Goal: Task Accomplishment & Management: Contribute content

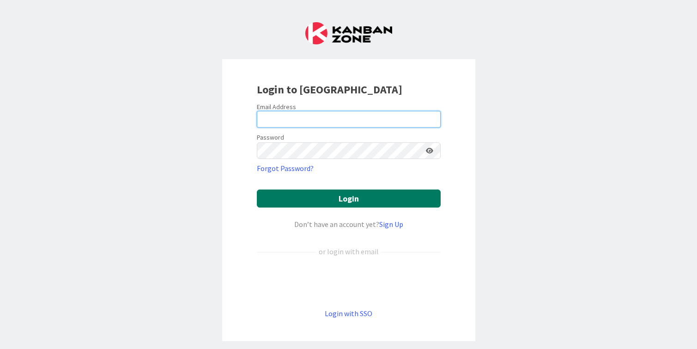
type input "[PERSON_NAME][EMAIL_ADDRESS][DOMAIN_NAME]"
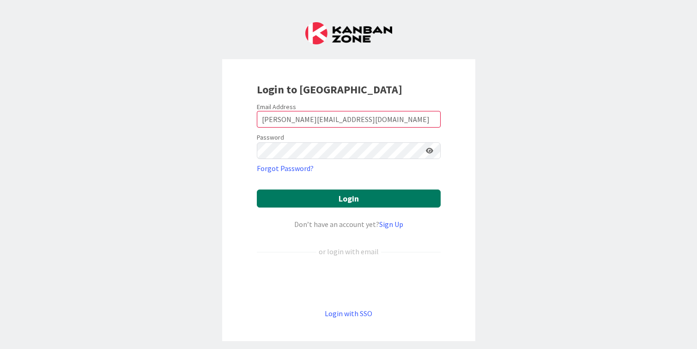
click at [362, 204] on button "Login" at bounding box center [349, 198] width 184 height 18
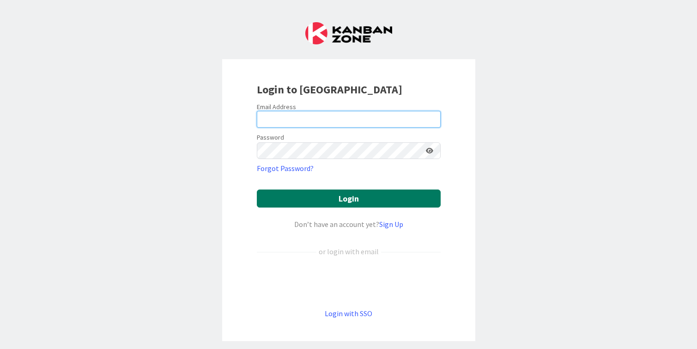
type input "[PERSON_NAME][EMAIL_ADDRESS][DOMAIN_NAME]"
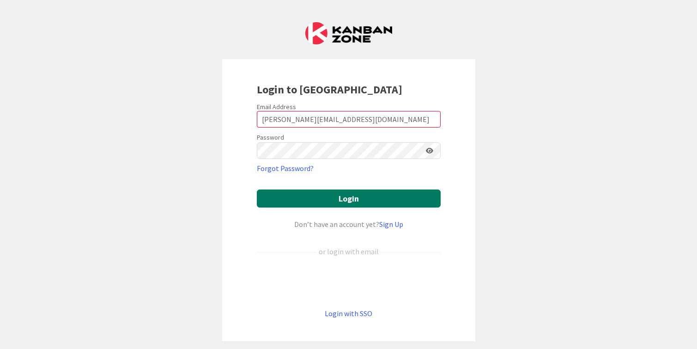
click at [335, 201] on button "Login" at bounding box center [349, 198] width 184 height 18
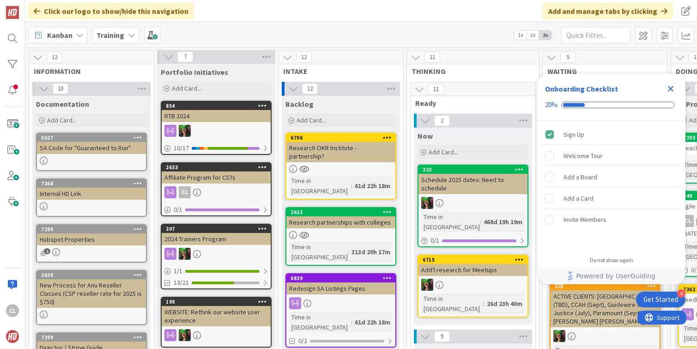
click at [122, 35] on b "Training" at bounding box center [111, 34] width 28 height 9
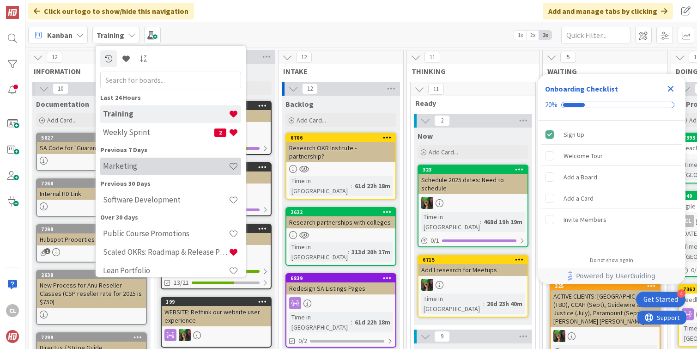
click at [126, 172] on div "Marketing" at bounding box center [170, 167] width 141 height 18
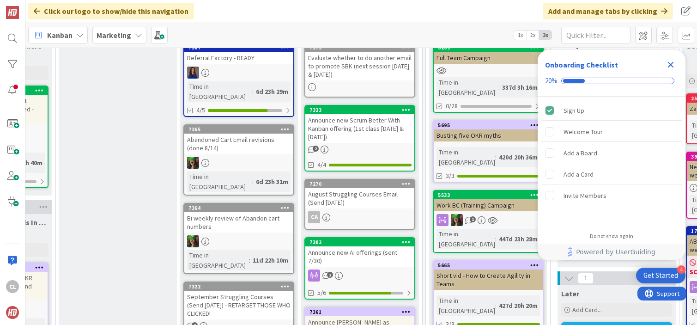
scroll to position [81, 594]
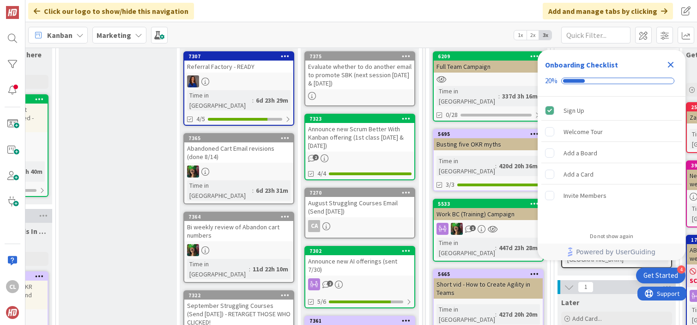
click at [207, 150] on div "Abandoned Cart Email revisions (done 8/14)" at bounding box center [238, 152] width 109 height 20
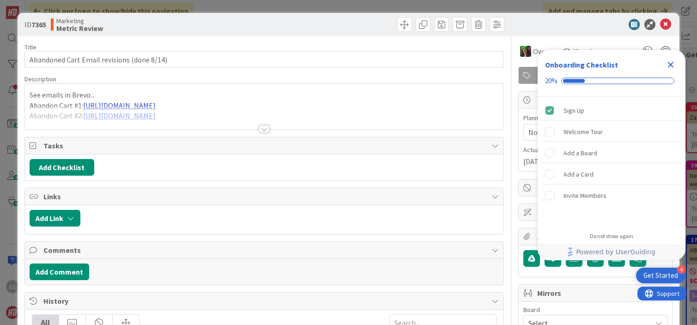
click at [243, 122] on div at bounding box center [264, 118] width 479 height 24
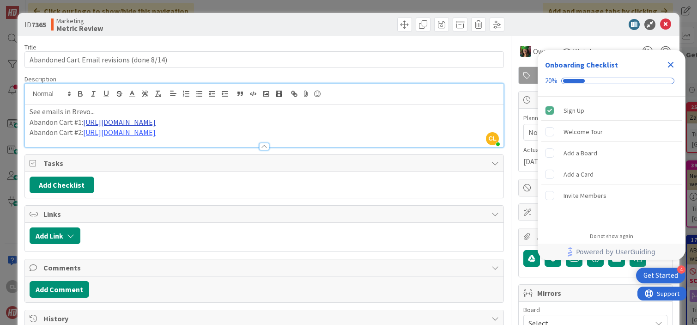
click at [156, 122] on link "https://my.brevo.com/camp/template/71/message-setup" at bounding box center [119, 121] width 73 height 9
click at [233, 109] on p "See emails in Brevo..." at bounding box center [265, 111] width 470 height 11
click at [672, 60] on icon "Close Checklist" at bounding box center [670, 64] width 11 height 11
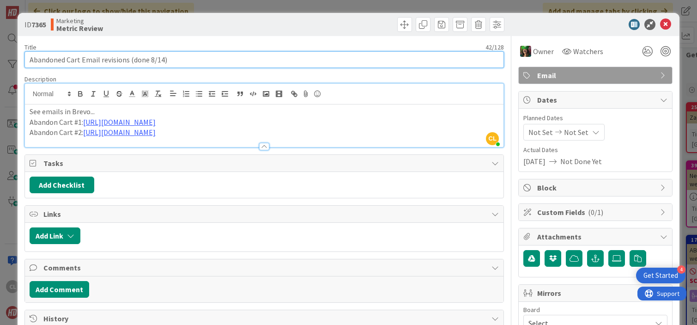
click at [176, 59] on input "Abandoned Cart Email revisions (done 8/14)" at bounding box center [264, 59] width 480 height 17
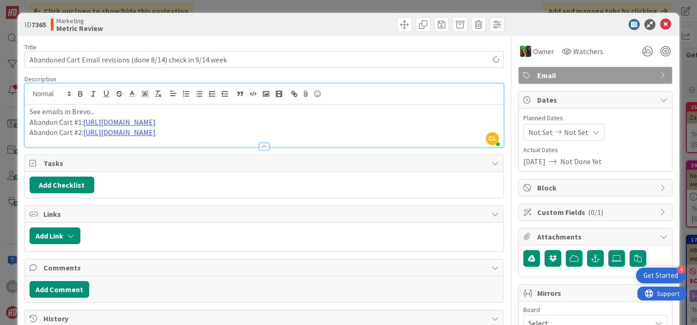
click at [225, 37] on div "Title 61 / 128 Abandoned Cart Email revisions (done 8/14) check in 9/14 week De…" at bounding box center [264, 299] width 480 height 526
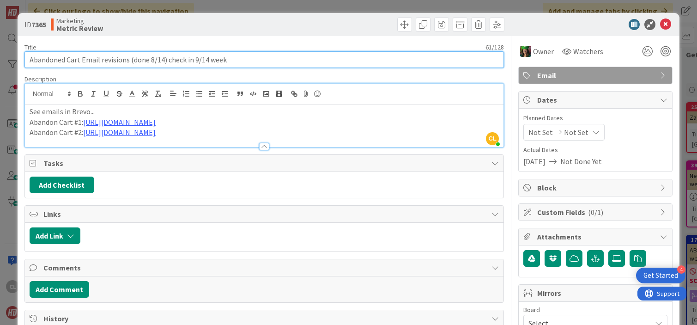
click at [286, 57] on input "Abandoned Cart Email revisions (done 8/14) check in 9/14 week" at bounding box center [264, 59] width 480 height 17
type input "Abandoned Cart Email revisions (done 8/14) check in 9/14 week on results"
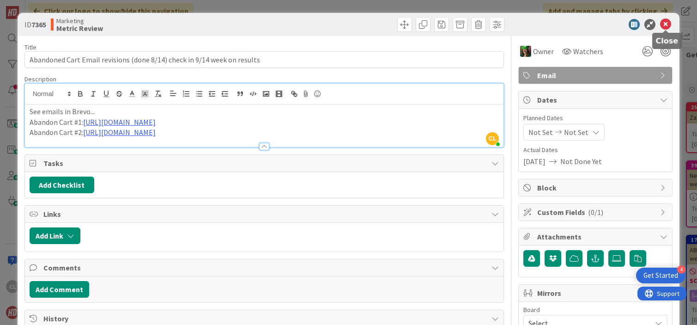
click at [671, 24] on icon at bounding box center [665, 24] width 11 height 11
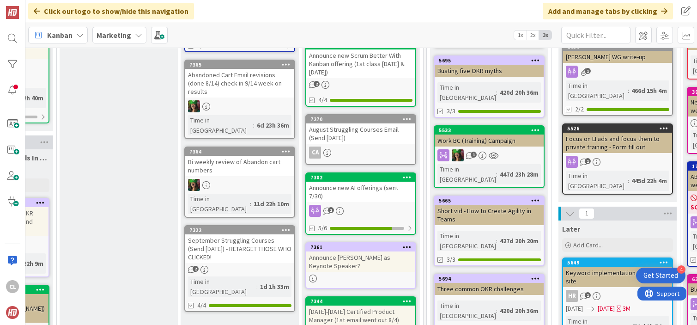
scroll to position [156, 593]
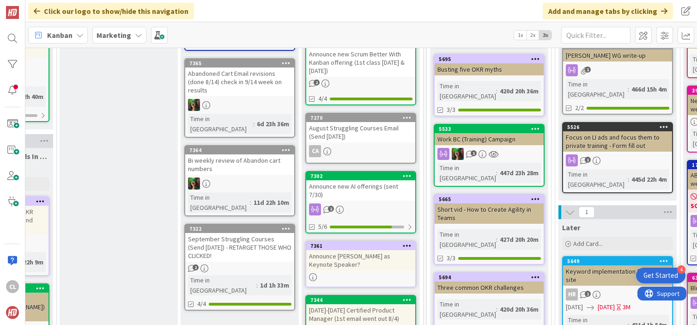
click at [256, 233] on div "September Struggling Courses (Send Aug 22) - RETARGET THOSE WHO CLICKED!" at bounding box center [239, 247] width 109 height 29
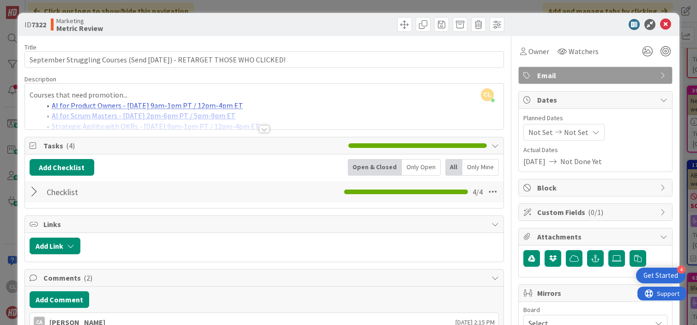
click at [224, 101] on div "CL Cameron Louie just joined Courses that need promotion... AI for Product Owne…" at bounding box center [264, 107] width 479 height 46
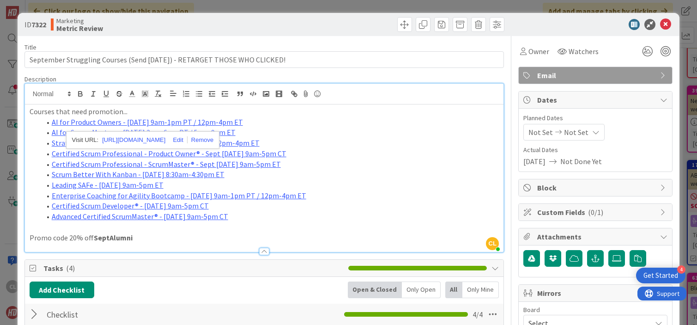
click at [137, 112] on p "Courses that need promotion..." at bounding box center [265, 111] width 470 height 11
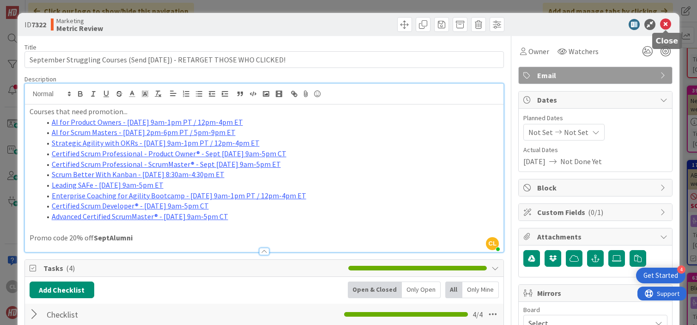
click at [663, 26] on icon at bounding box center [665, 24] width 11 height 11
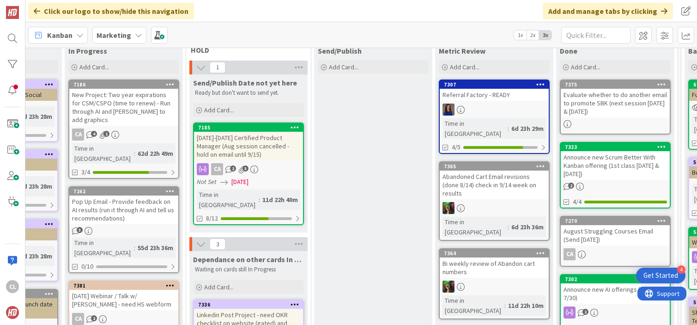
scroll to position [51, 339]
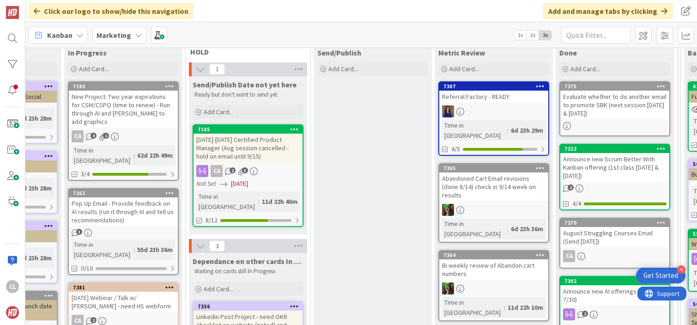
click at [261, 157] on div "Oct 14-15 Certified Product Manager (Aug session cancelled - hold on email unti…" at bounding box center [248, 148] width 109 height 29
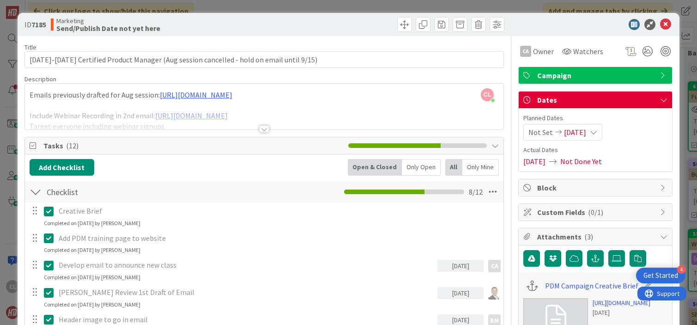
click at [262, 129] on div at bounding box center [264, 128] width 10 height 7
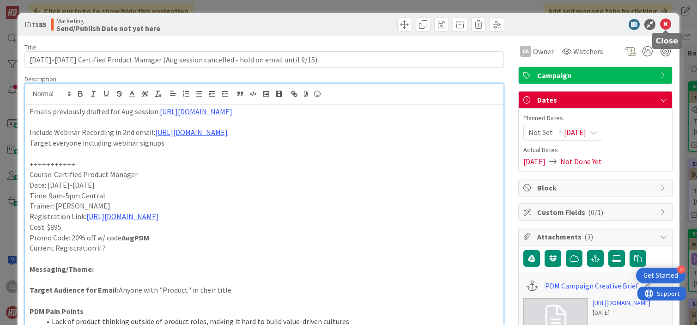
click at [667, 22] on icon at bounding box center [665, 24] width 11 height 11
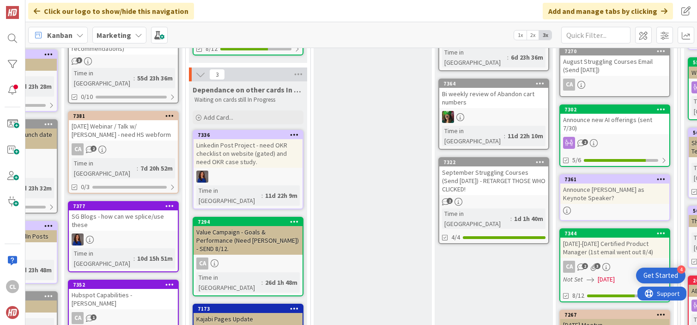
scroll to position [225, 339]
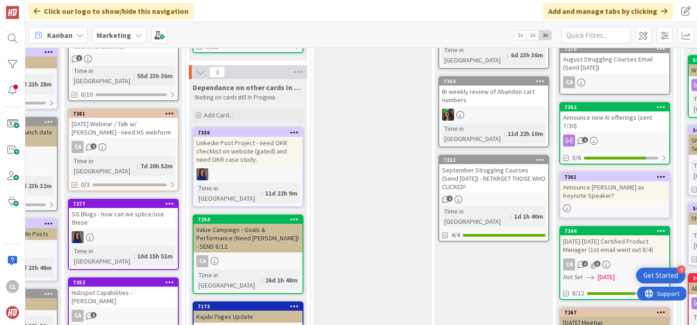
click at [245, 147] on div "Linkedin Post Project - need OKR checklist on website (gated) and need OKR case…" at bounding box center [248, 151] width 109 height 29
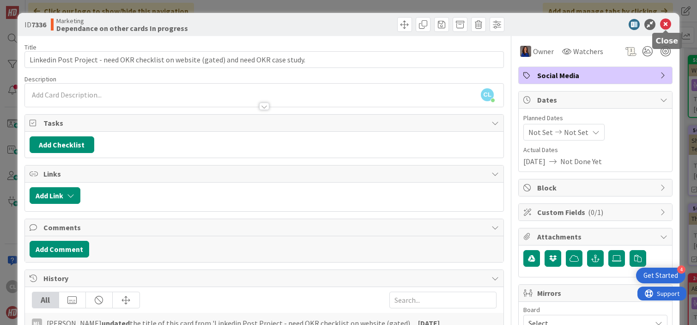
click at [665, 24] on icon at bounding box center [665, 24] width 11 height 11
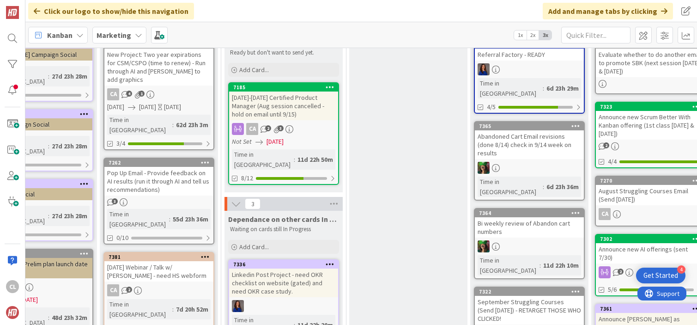
scroll to position [78, 303]
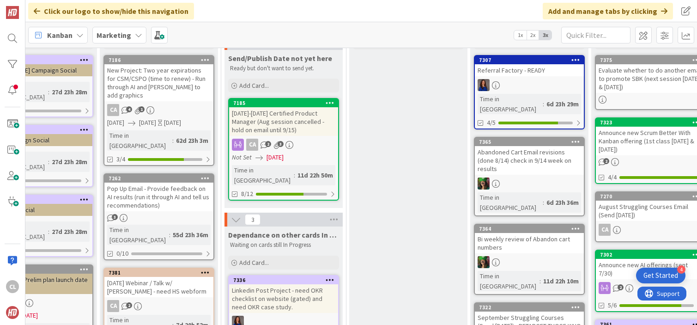
click at [165, 186] on div "Pop Up Email - Provide feedback on AI results (run it through AI and tell us re…" at bounding box center [158, 197] width 109 height 29
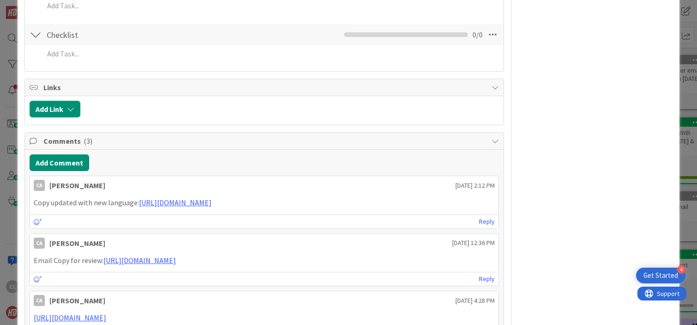
scroll to position [402, 0]
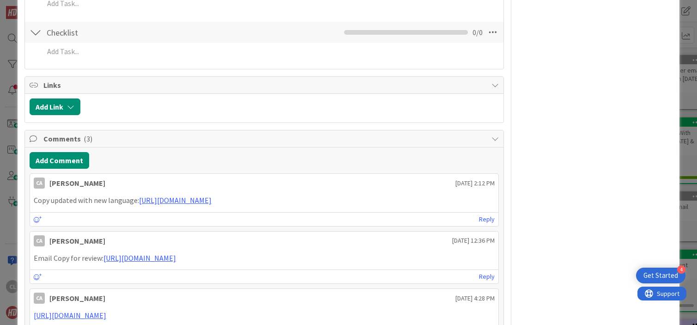
drag, startPoint x: 100, startPoint y: 183, endPoint x: 42, endPoint y: 183, distance: 58.2
click at [43, 183] on div "CA Christin Anson August 24 2025 2:12 PM" at bounding box center [264, 181] width 469 height 15
click at [98, 203] on p "Copy updated with new language: https://docs.google.com/document/d/11ShcnmC3ZHj…" at bounding box center [265, 200] width 462 height 11
click at [181, 202] on link "https://docs.google.com/document/d/11ShcnmC3ZHj66OvmyZiCYcbaK5zG1AmMMkyQg8Q3Ibc…" at bounding box center [175, 199] width 73 height 9
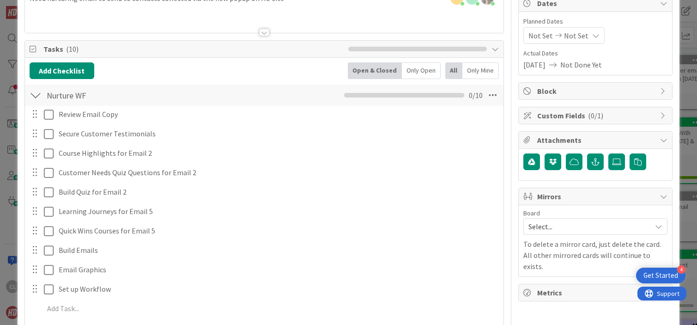
scroll to position [95, 0]
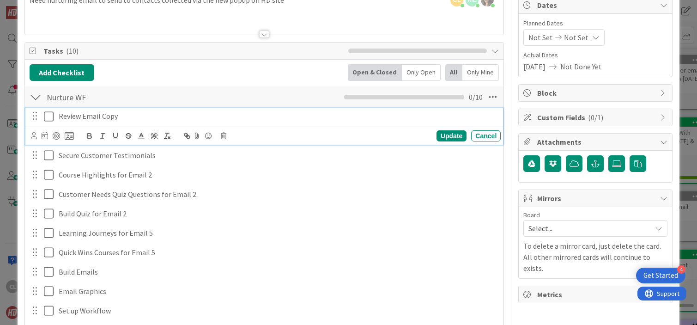
click at [50, 115] on icon at bounding box center [51, 116] width 14 height 11
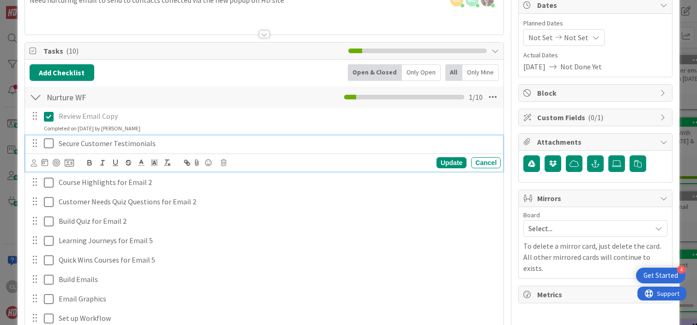
click at [49, 144] on icon at bounding box center [51, 143] width 14 height 11
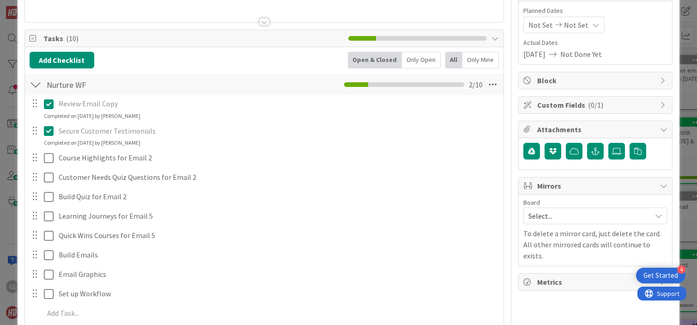
scroll to position [112, 0]
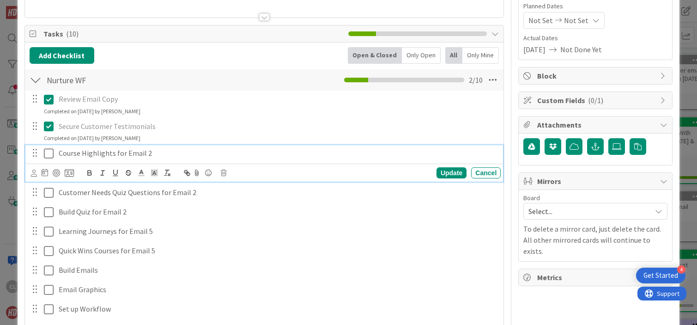
click at [51, 155] on icon at bounding box center [51, 153] width 14 height 11
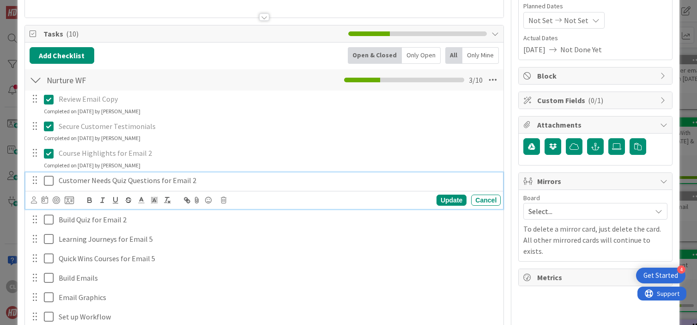
click at [50, 180] on icon at bounding box center [51, 180] width 14 height 11
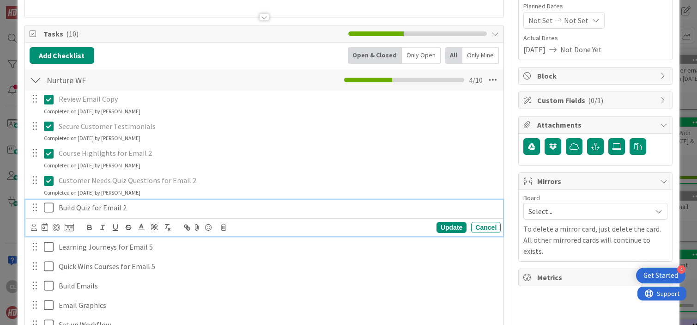
click at [47, 207] on icon at bounding box center [51, 207] width 14 height 11
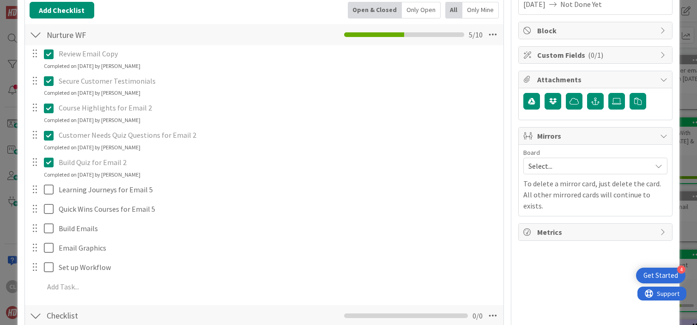
scroll to position [158, 0]
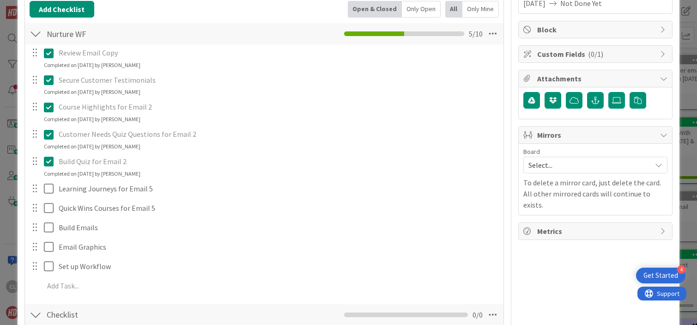
click at [49, 160] on icon at bounding box center [51, 161] width 14 height 11
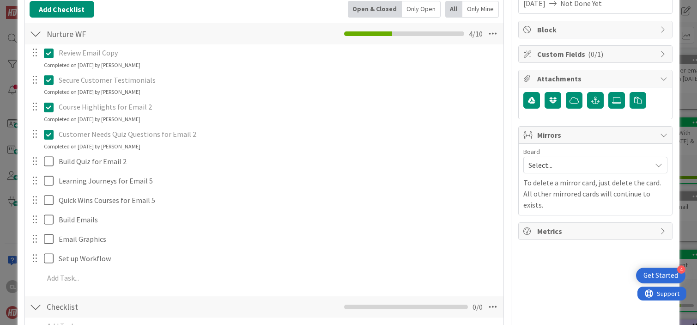
click at [48, 130] on icon at bounding box center [51, 134] width 14 height 11
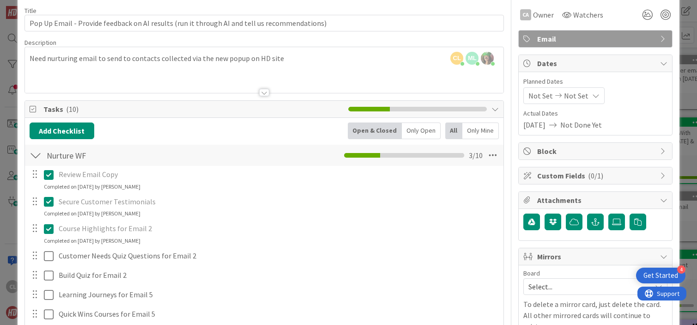
scroll to position [14, 0]
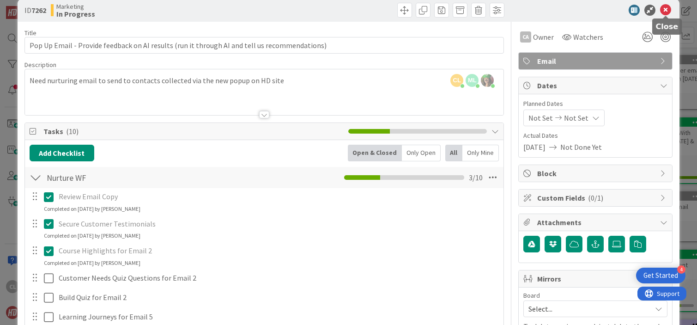
click at [668, 9] on icon at bounding box center [665, 10] width 11 height 11
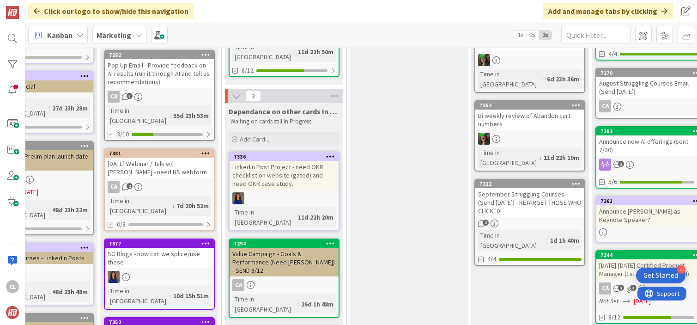
scroll to position [203, 303]
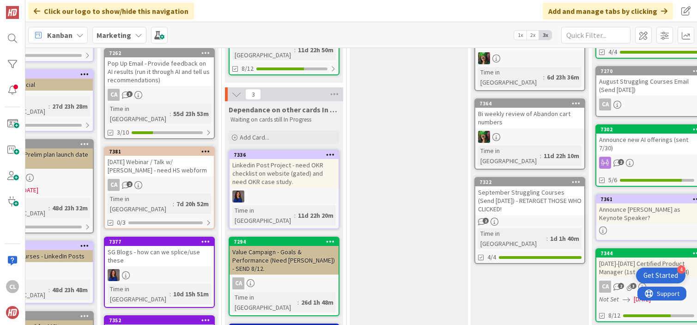
click at [153, 156] on div "Sept 17th Webinar / Talk w/ David Marquet - need HS webform" at bounding box center [159, 166] width 109 height 20
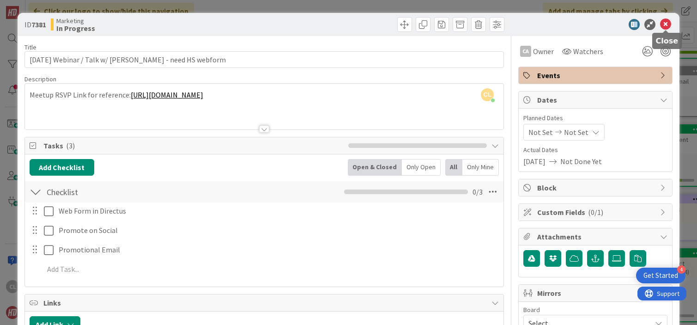
click at [668, 22] on icon at bounding box center [665, 24] width 11 height 11
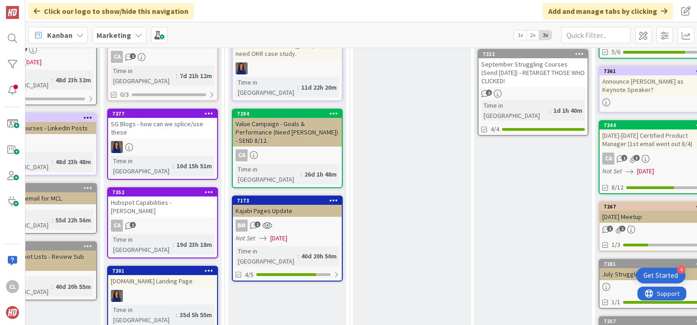
scroll to position [331, 299]
click at [177, 219] on div "CA 1" at bounding box center [163, 225] width 109 height 12
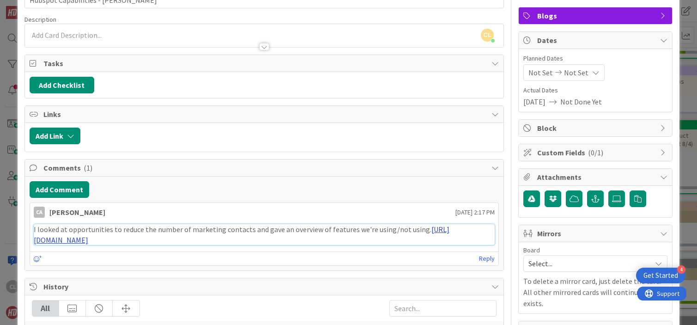
click at [190, 237] on link "https://docs.google.com/document/d/1tcPM3VeOoPm4opLFBnbTg9MQJPGImH67mPY7RkvMT5c…" at bounding box center [242, 235] width 416 height 20
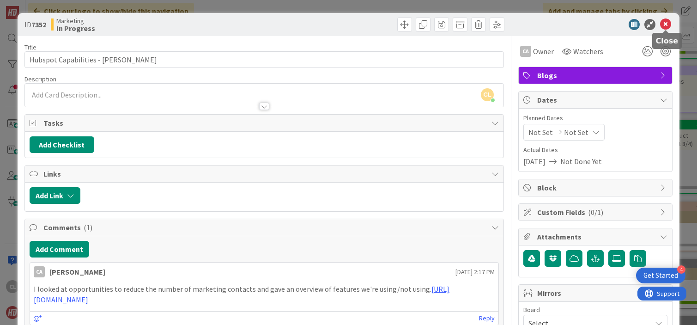
click at [669, 24] on icon at bounding box center [665, 24] width 11 height 11
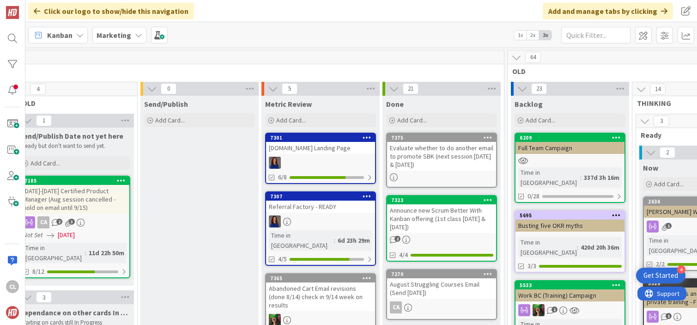
scroll to position [0, 515]
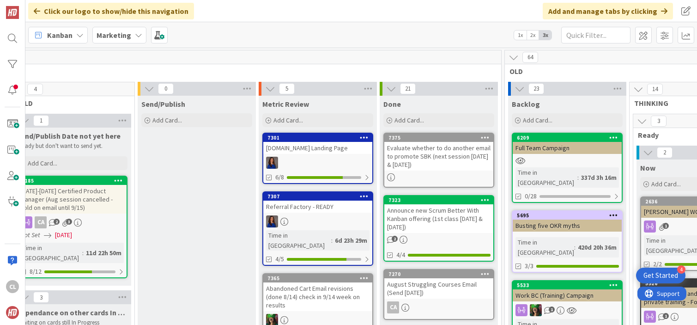
click at [311, 154] on link "7301 Profit.co Landing Page 6/8" at bounding box center [317, 158] width 111 height 51
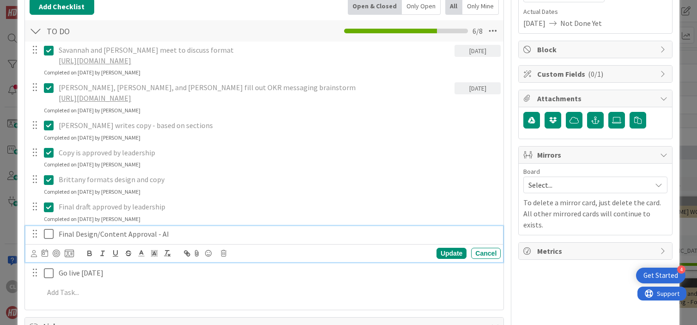
click at [47, 239] on icon at bounding box center [51, 233] width 14 height 11
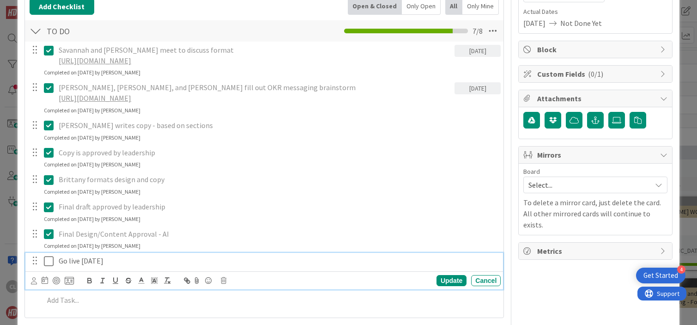
click at [49, 267] on icon at bounding box center [51, 261] width 14 height 11
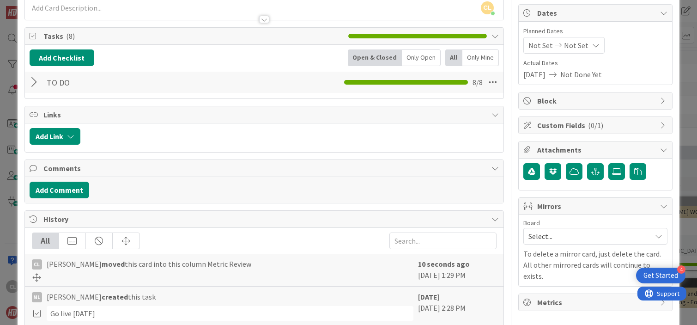
scroll to position [77, 0]
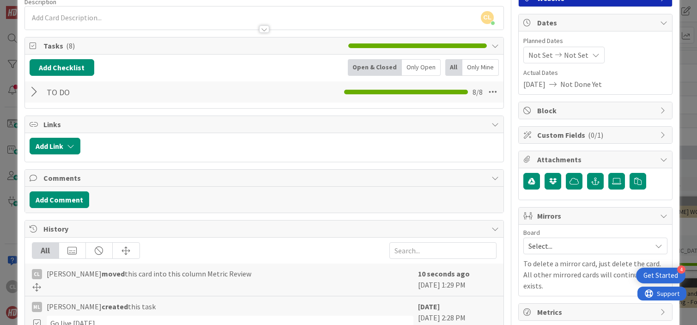
click at [37, 93] on div at bounding box center [36, 92] width 12 height 17
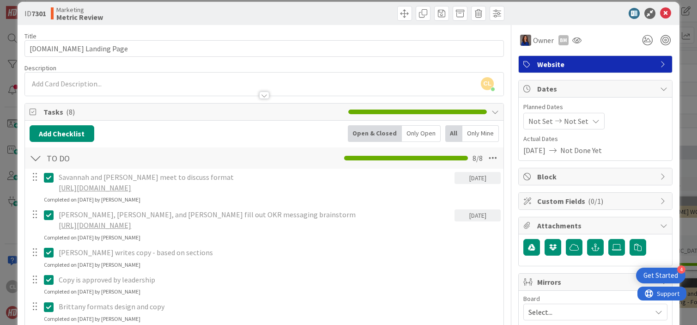
scroll to position [0, 0]
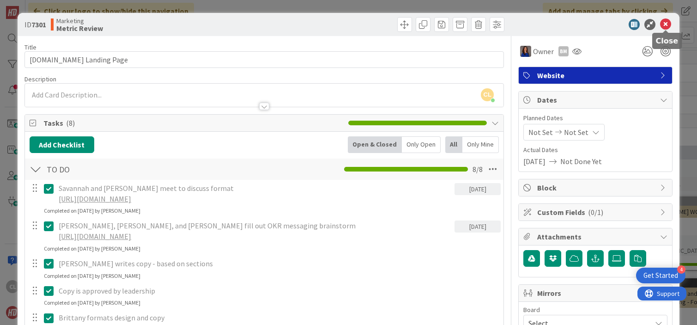
click at [664, 21] on icon at bounding box center [665, 24] width 11 height 11
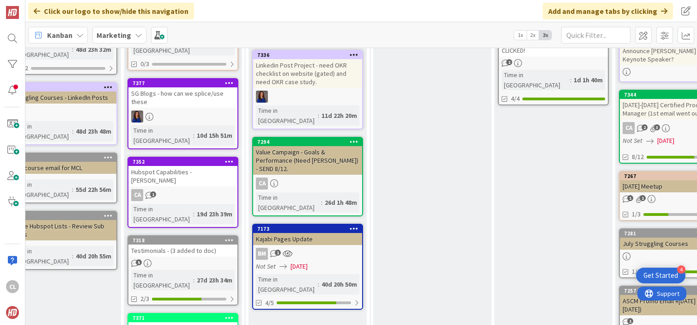
scroll to position [361, 278]
click at [185, 259] on div "5" at bounding box center [183, 263] width 109 height 8
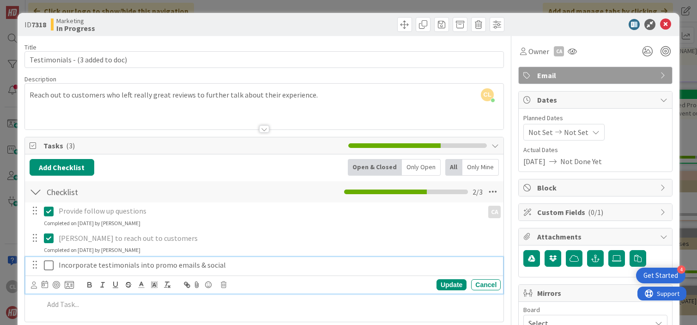
click at [46, 268] on icon at bounding box center [51, 265] width 14 height 11
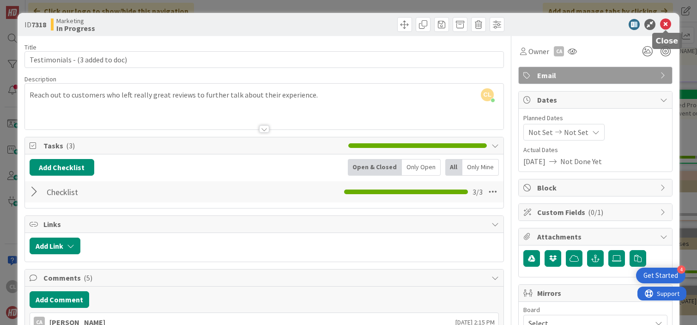
click at [670, 23] on icon at bounding box center [665, 24] width 11 height 11
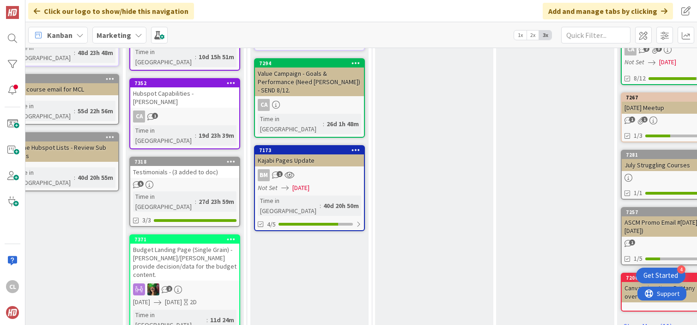
click at [173, 244] on div "Budget Landing Page (Single Grain) - Stacey/Ron provide decision/data for the b…" at bounding box center [184, 262] width 109 height 37
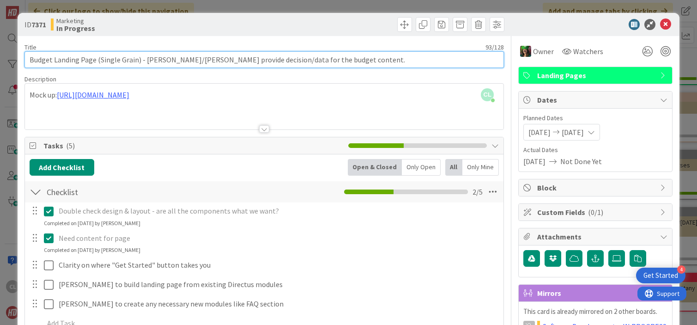
drag, startPoint x: 329, startPoint y: 60, endPoint x: 145, endPoint y: 62, distance: 183.9
click at [145, 62] on input "Budget Landing Page (Single Grain) - Stacey/Ron provide decision/data for the b…" at bounding box center [264, 59] width 480 height 17
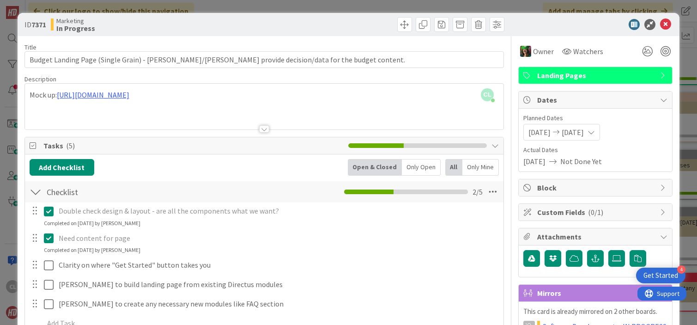
click at [325, 35] on div "ID 7371 Marketing In Progress" at bounding box center [349, 24] width 663 height 23
click at [671, 24] on icon at bounding box center [665, 24] width 11 height 11
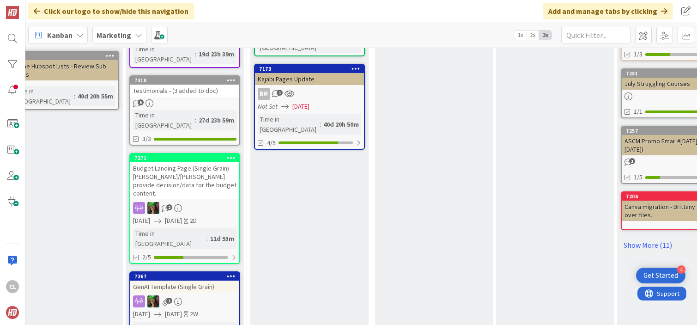
scroll to position [527, 277]
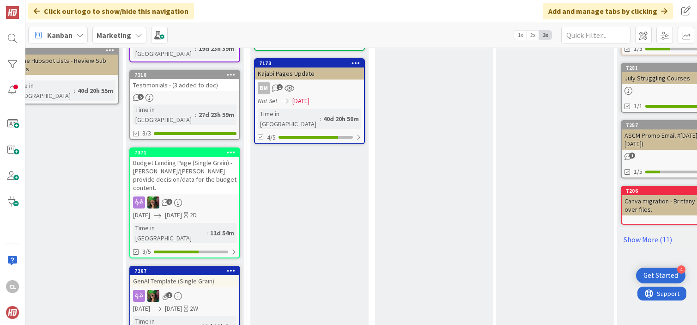
click at [182, 304] on span "08/31/2025" at bounding box center [173, 309] width 17 height 10
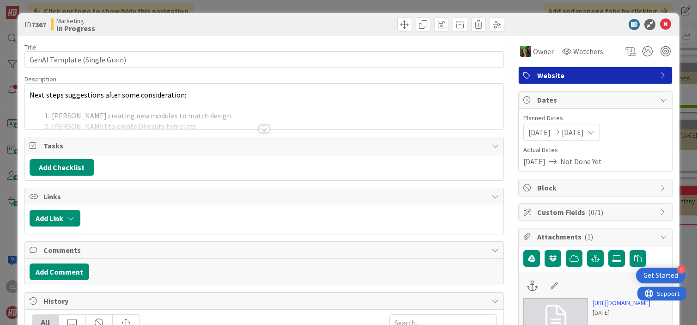
click at [253, 125] on div at bounding box center [264, 118] width 479 height 24
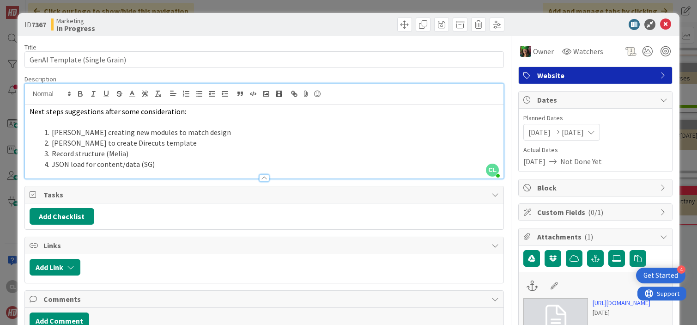
click at [181, 162] on li "JSON load for content/data (SG)" at bounding box center [270, 164] width 459 height 11
click at [666, 25] on icon at bounding box center [665, 24] width 11 height 11
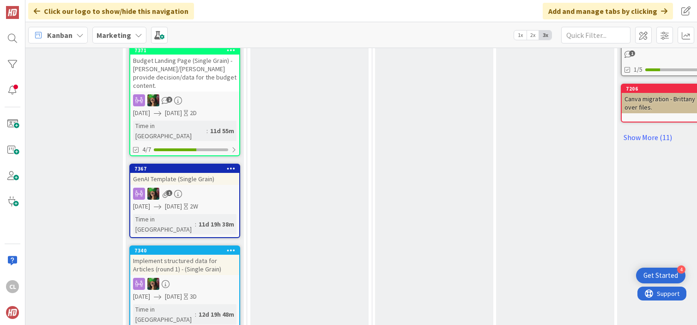
scroll to position [635, 277]
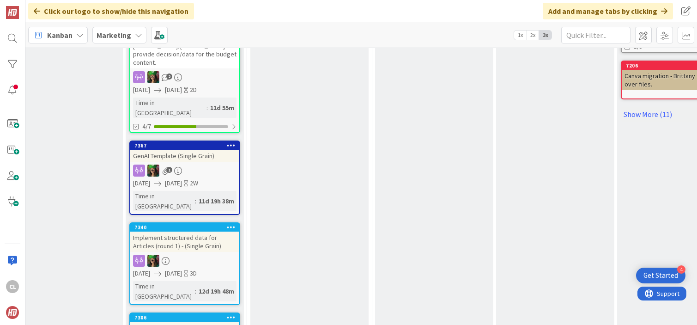
scroll to position [652, 278]
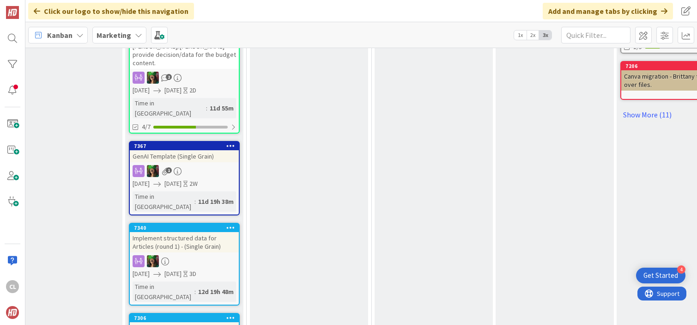
click at [174, 232] on div "Implement structured data for Articles (round 1) - (Single Grain)" at bounding box center [184, 242] width 109 height 20
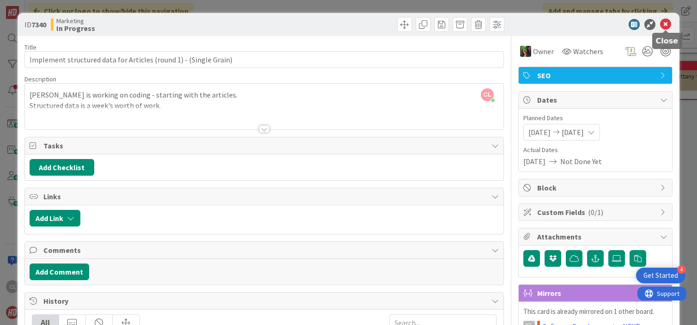
click at [668, 25] on icon at bounding box center [665, 24] width 11 height 11
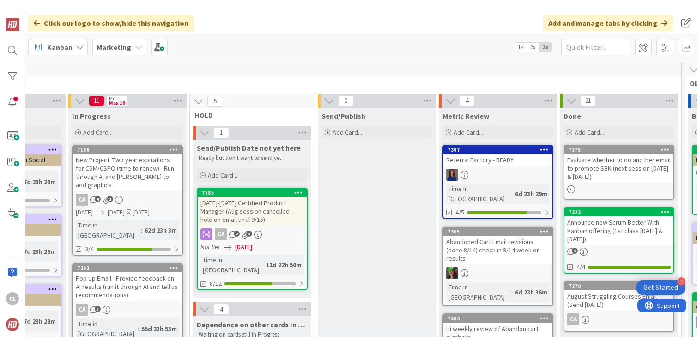
scroll to position [0, 352]
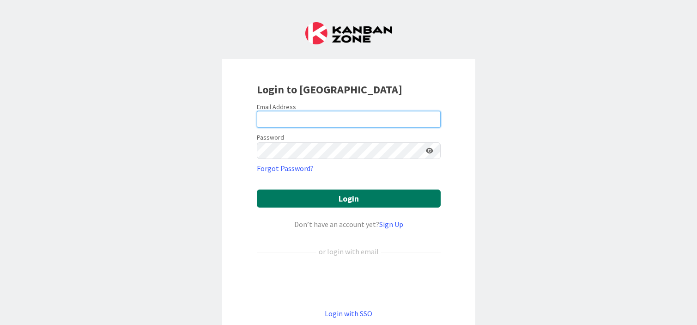
type input "[PERSON_NAME][EMAIL_ADDRESS][DOMAIN_NAME]"
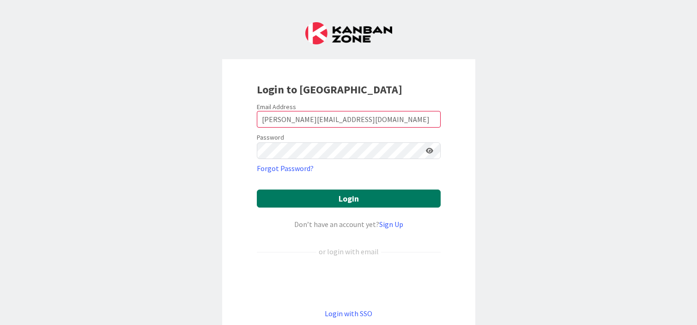
click at [339, 191] on button "Login" at bounding box center [349, 198] width 184 height 18
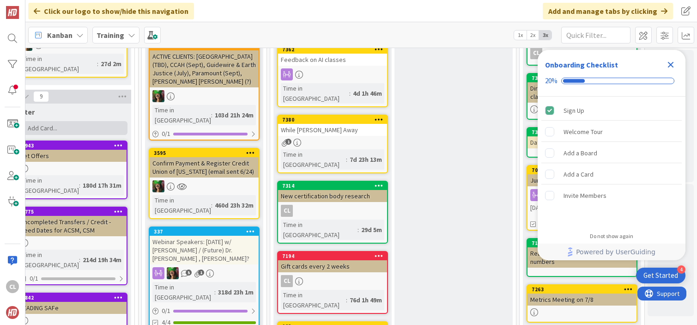
scroll to position [0, 401]
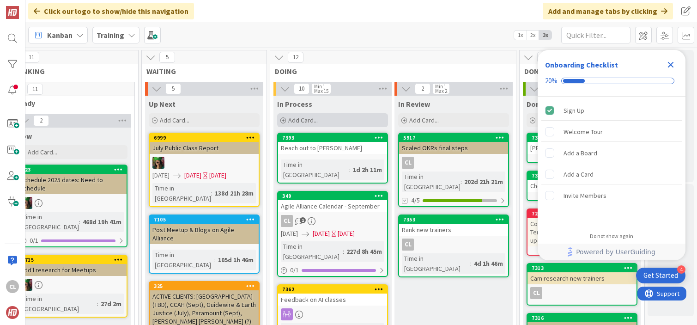
click at [345, 122] on div "Add Card..." at bounding box center [332, 120] width 111 height 14
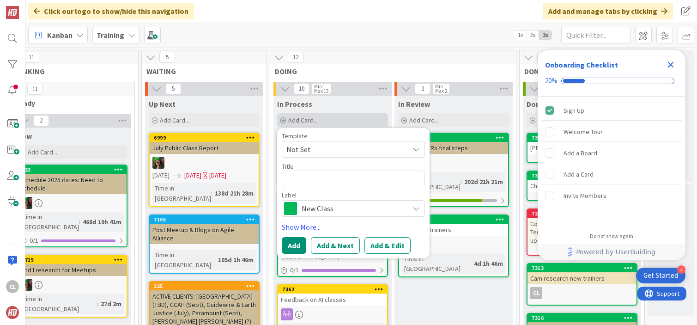
type textarea "x"
type textarea "R"
type textarea "x"
type textarea "Re"
type textarea "x"
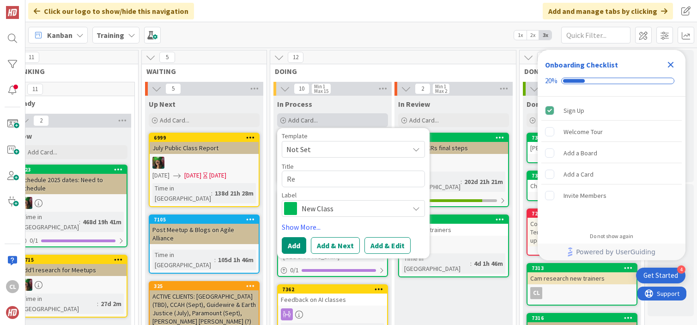
type textarea "Rev"
type textarea "x"
type textarea "Revi"
type textarea "x"
type textarea "Revie"
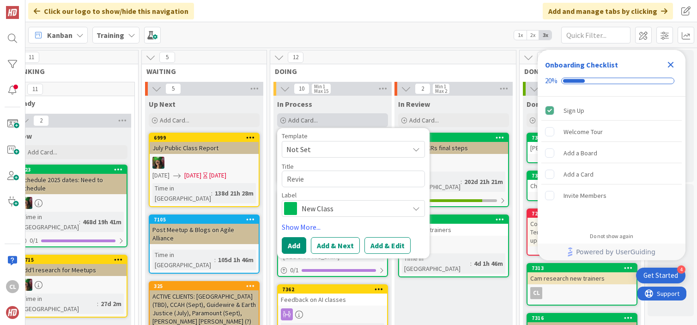
type textarea "x"
type textarea "Review"
type textarea "x"
type textarea "Review H"
type textarea "x"
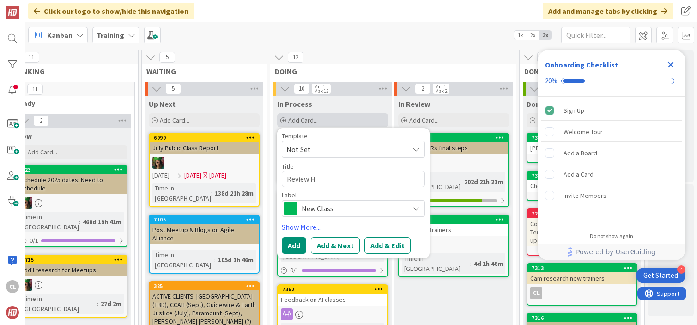
type textarea "Review HS"
type textarea "x"
type textarea "Review HS"
type textarea "x"
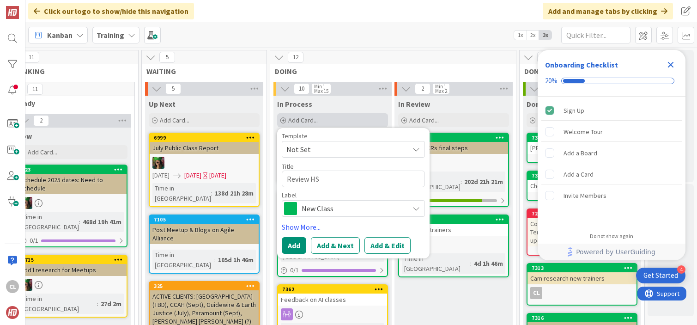
type textarea "Review HS f"
type textarea "x"
type textarea "Review HS fe"
type textarea "x"
type textarea "Review HS fea"
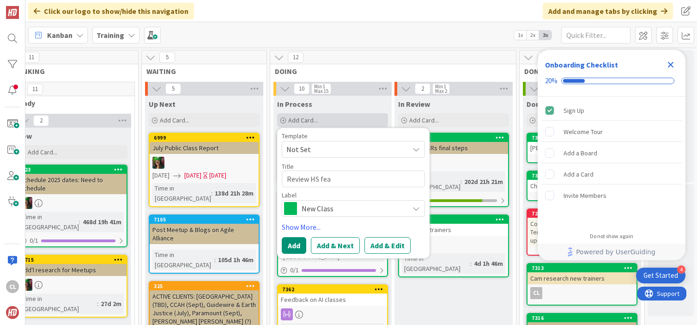
type textarea "x"
type textarea "Review HS feat"
type textarea "x"
type textarea "Review HS featu"
type textarea "x"
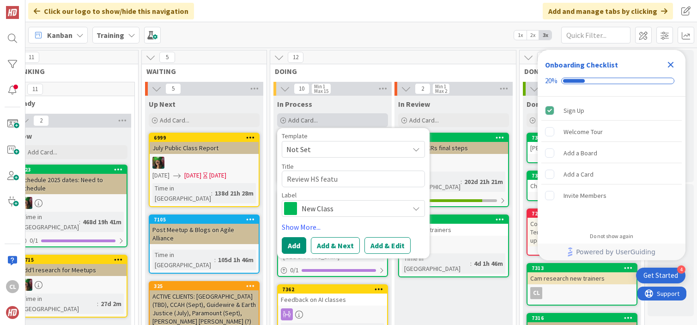
type textarea "Review HS featur"
type textarea "x"
type textarea "Review HS feature"
type textarea "x"
type textarea "Review HS features"
